Goal: Book appointment/travel/reservation

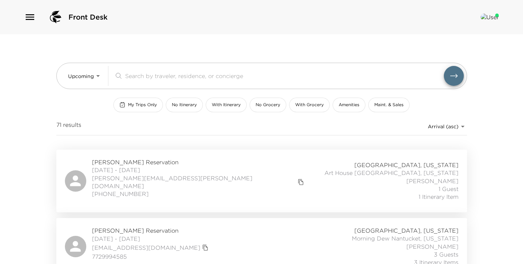
scroll to position [147, 0]
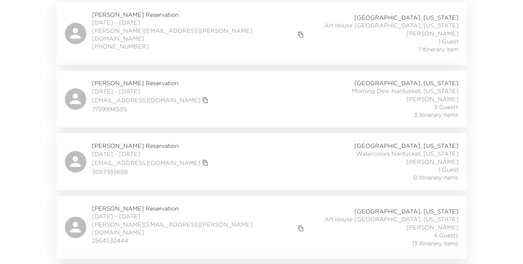
click at [119, 79] on span "[PERSON_NAME] Reservation" at bounding box center [151, 83] width 118 height 8
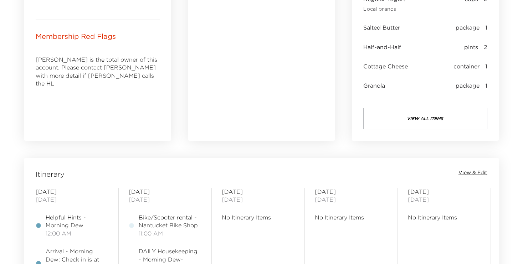
scroll to position [417, 0]
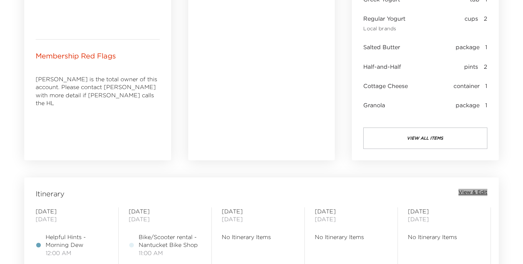
click at [474, 191] on span "View & Edit" at bounding box center [472, 192] width 29 height 7
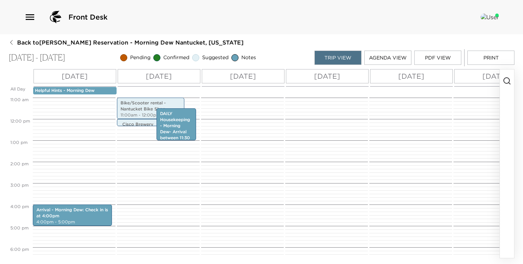
scroll to position [353, 0]
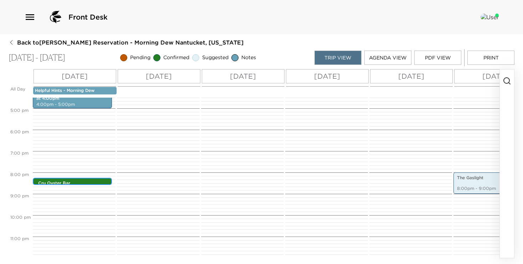
click at [68, 182] on p "Cru Oyster Bar" at bounding box center [74, 183] width 72 height 6
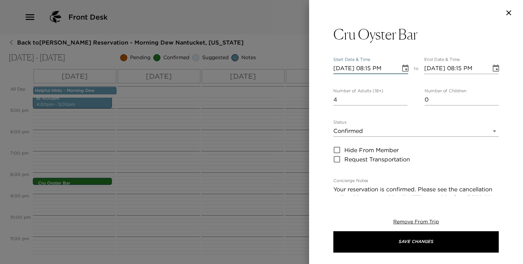
click at [374, 66] on input "10/04/2025 08:15 PM" at bounding box center [364, 68] width 62 height 11
type input "10/04/2025 05:45 PM"
click at [464, 65] on input "10/04/2025 08:15 PM" at bounding box center [455, 68] width 62 height 11
click at [464, 67] on input "10/04/2025 06:45 PM" at bounding box center [455, 68] width 62 height 11
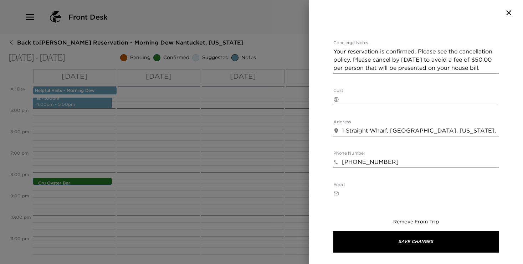
scroll to position [119, 0]
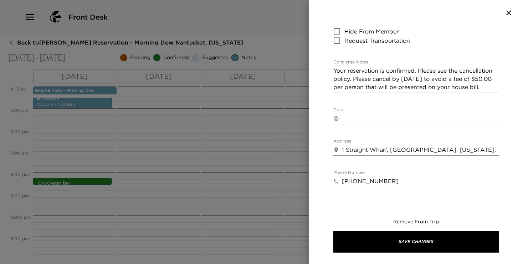
type input "10/04/2025 05:45 PM"
drag, startPoint x: 484, startPoint y: 87, endPoint x: 354, endPoint y: 82, distance: 130.5
click at [353, 82] on textarea "Your reservation is confirmed. Please see the cancellation policy. Please cance…" at bounding box center [415, 79] width 165 height 25
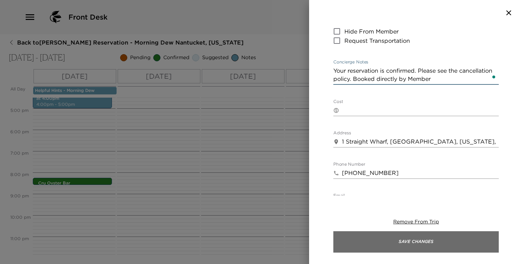
type textarea "Your reservation is confirmed. Please see the cancellation policy. Booked direc…"
click at [381, 240] on button "Save Changes" at bounding box center [415, 241] width 165 height 21
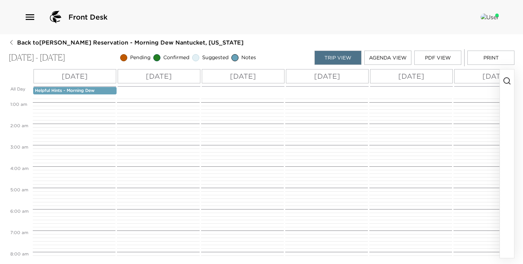
scroll to position [0, 0]
